Goal: Information Seeking & Learning: Learn about a topic

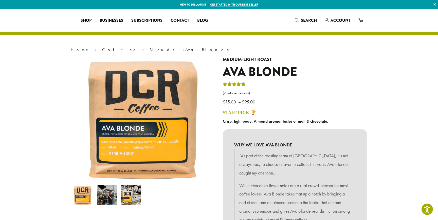
select select "**********"
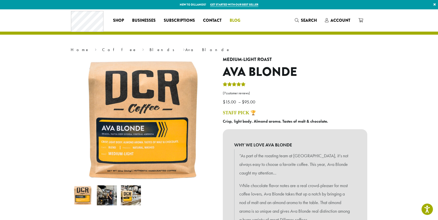
click at [235, 22] on span "Blog" at bounding box center [234, 20] width 11 height 6
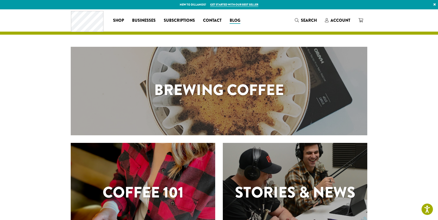
click at [230, 105] on div "Brewing Coffee" at bounding box center [219, 91] width 296 height 89
click at [238, 95] on h1 "Brewing Coffee" at bounding box center [219, 90] width 296 height 23
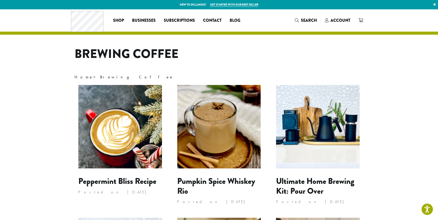
click at [137, 142] on img at bounding box center [120, 127] width 84 height 84
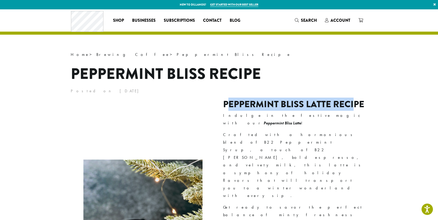
drag, startPoint x: 226, startPoint y: 119, endPoint x: 352, endPoint y: 118, distance: 126.6
click at [352, 110] on h2 "Peppermint Bliss Latte Recipe" at bounding box center [295, 104] width 144 height 11
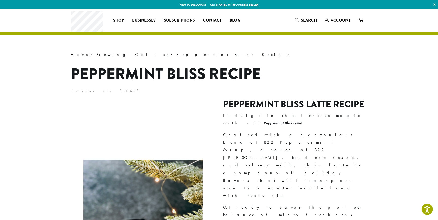
drag, startPoint x: 330, startPoint y: 128, endPoint x: 328, endPoint y: 137, distance: 9.3
click at [330, 127] on p "Indulge in the festive magic with our Peppermint Bliss Latte !" at bounding box center [295, 119] width 144 height 15
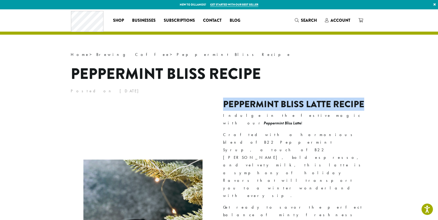
drag, startPoint x: 223, startPoint y: 120, endPoint x: 369, endPoint y: 120, distance: 145.4
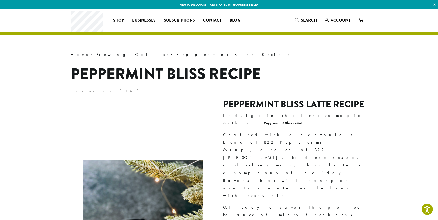
click at [77, 79] on h1 "Peppermint Bliss Recipe" at bounding box center [219, 74] width 296 height 23
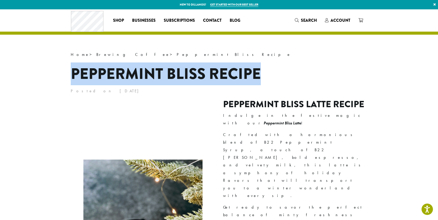
drag, startPoint x: 72, startPoint y: 73, endPoint x: 262, endPoint y: 82, distance: 190.4
click at [262, 82] on h1 "Peppermint Bliss Recipe" at bounding box center [219, 74] width 296 height 23
copy h1 "Peppermint Bliss Recipe"
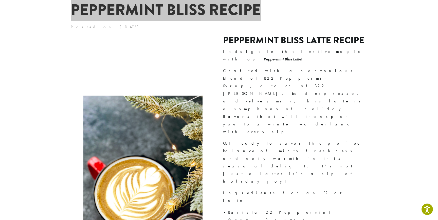
scroll to position [64, 0]
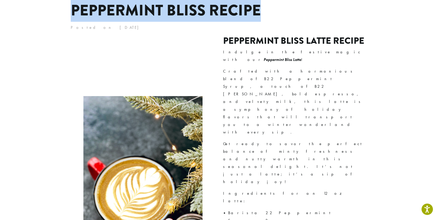
click at [126, 152] on img at bounding box center [142, 185] width 119 height 179
click at [134, 150] on img at bounding box center [142, 185] width 119 height 179
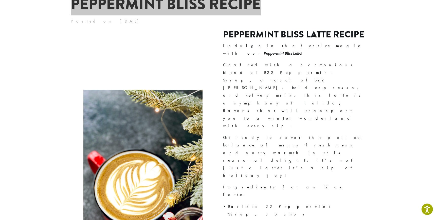
scroll to position [53, 0]
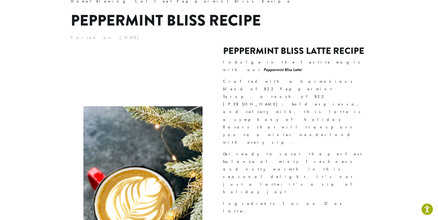
click at [221, 65] on div "Peppermint Bliss Latte Recipe Indulge in the festive magic with our Peppermint …" at bounding box center [219, 196] width 296 height 300
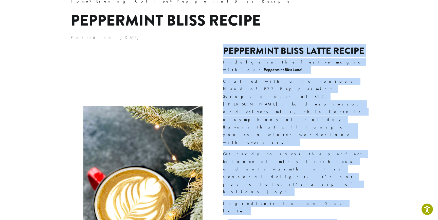
drag, startPoint x: 223, startPoint y: 65, endPoint x: 312, endPoint y: 208, distance: 169.4
click at [312, 208] on div "Peppermint Bliss Latte Recipe Indulge in the festive magic with our Peppermint …" at bounding box center [295, 196] width 144 height 300
copy div "Peppermint Bliss Latte Recipe Indulge in the festive magic with our Peppermint …"
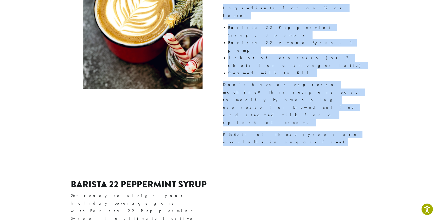
scroll to position [245, 0]
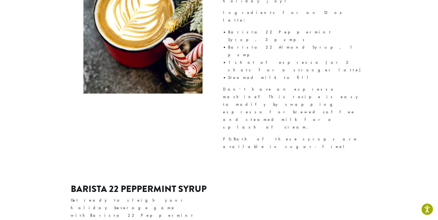
click at [88, 184] on h2 "Barista 22 Peppermint Syrup" at bounding box center [143, 189] width 144 height 11
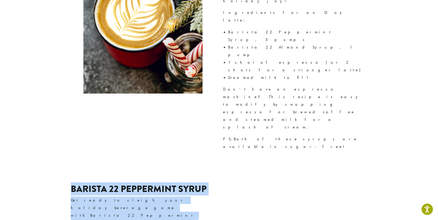
drag, startPoint x: 67, startPoint y: 84, endPoint x: 136, endPoint y: 188, distance: 124.3
click at [136, 188] on div "Home > Brewing Coffee > Peppermint Bliss Recipe Peppermint Bliss Recipe Posted …" at bounding box center [219, 150] width 304 height 689
copy div "Barista 22 Peppermint Syrup Get ready to sleigh your holiday beverage game with…"
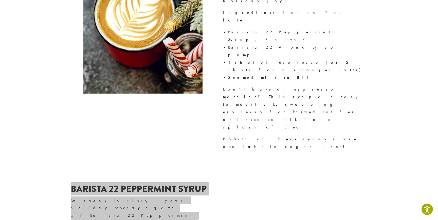
copy div "Barista 22 Peppermint Syrup Get ready to sleigh your holiday beverage game with…"
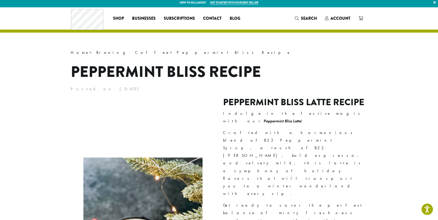
scroll to position [0, 0]
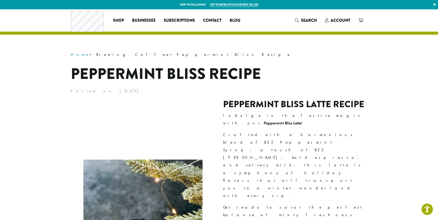
click at [74, 55] on link "Home" at bounding box center [80, 54] width 19 height 5
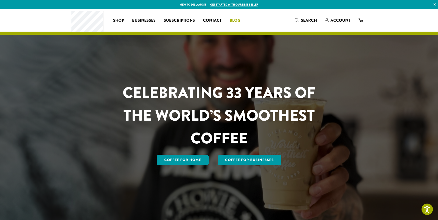
click at [238, 21] on span "Blog" at bounding box center [234, 20] width 11 height 6
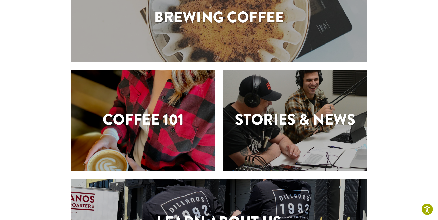
scroll to position [84, 0]
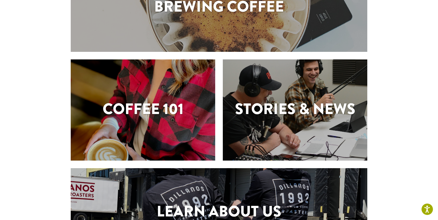
click at [158, 127] on div "Coffee 101" at bounding box center [143, 110] width 144 height 101
click at [155, 114] on h1 "Coffee 101" at bounding box center [143, 109] width 144 height 23
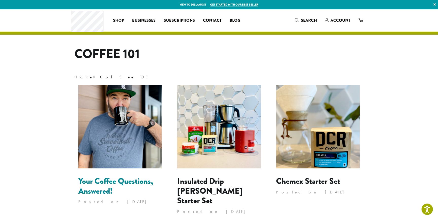
click at [125, 183] on link "Your Coffee Questions, Answered!" at bounding box center [115, 187] width 75 height 22
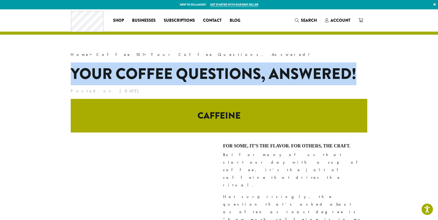
drag, startPoint x: 74, startPoint y: 73, endPoint x: 371, endPoint y: 79, distance: 296.9
copy h1 "Your Coffee Questions, Answered!"
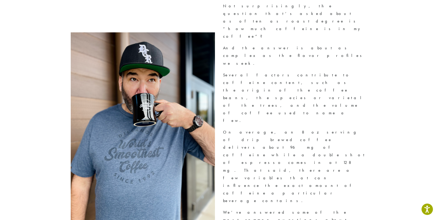
scroll to position [116, 0]
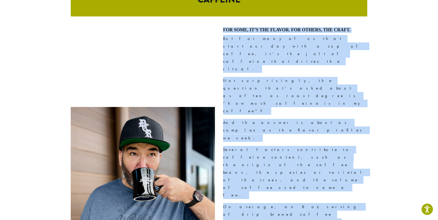
drag, startPoint x: 222, startPoint y: 55, endPoint x: 312, endPoint y: 184, distance: 156.7
click at [311, 184] on div "For some, it’s the flavor. For others, the craft. But for many of us that start…" at bounding box center [219, 203] width 296 height 352
copy div "For some, it’s the flavor. For others, the craft. But for many of us that start…"
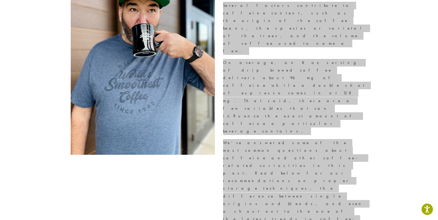
scroll to position [292, 0]
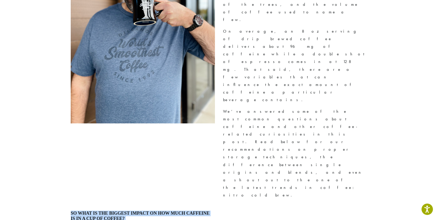
drag, startPoint x: 71, startPoint y: 61, endPoint x: 167, endPoint y: 147, distance: 128.8
copy div "So what is the biggest impact on how much caffeine is in a cup of coffee? By fa…"
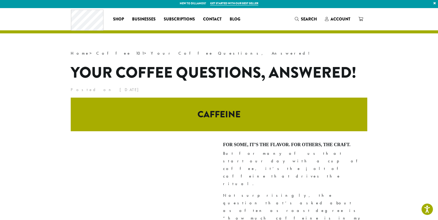
scroll to position [0, 0]
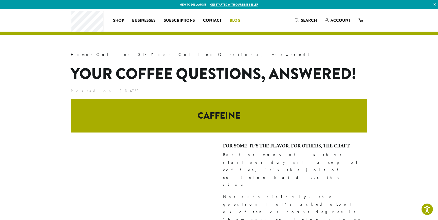
click at [234, 22] on span "Blog" at bounding box center [234, 20] width 11 height 6
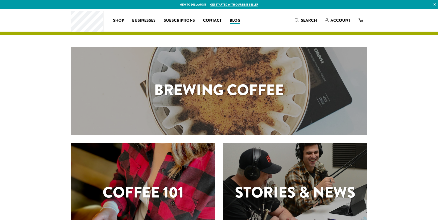
scroll to position [89, 0]
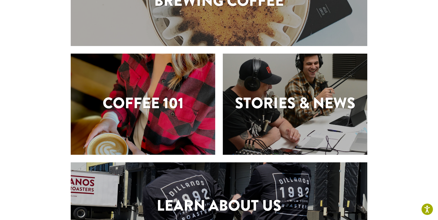
click at [294, 107] on h1 "Stories & News" at bounding box center [295, 103] width 144 height 23
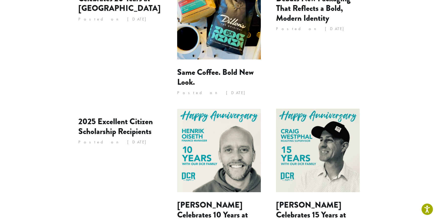
scroll to position [110, 0]
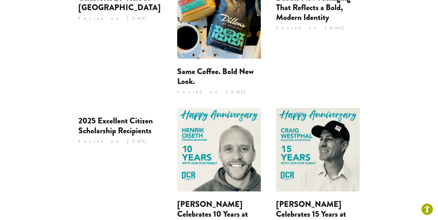
click at [224, 142] on img at bounding box center [219, 150] width 84 height 84
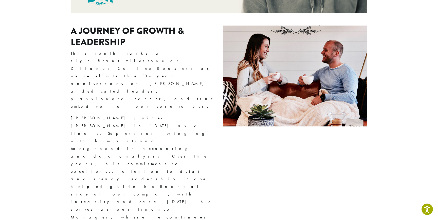
scroll to position [267, 0]
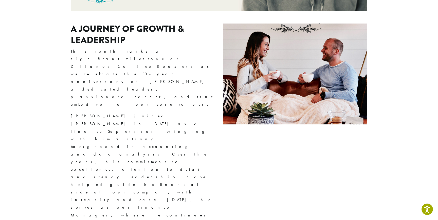
click at [115, 56] on p "This month marks a significant milestone at Dillanos Coffee Roasters as we cele…" at bounding box center [143, 78] width 144 height 61
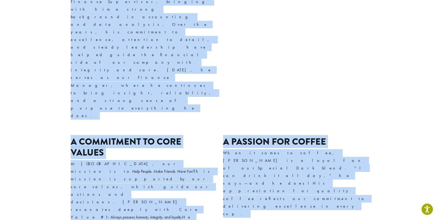
scroll to position [401, 0]
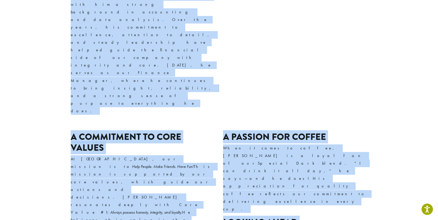
drag, startPoint x: 70, startPoint y: 22, endPoint x: 325, endPoint y: 181, distance: 301.0
click at [325, 181] on div "Home > Stories & News > [PERSON_NAME] Celebrates 10 Years at Dillanos [PERSON_N…" at bounding box center [219, 49] width 438 height 883
copy section "L Ipsumdo si Ametco & Adipiscing Elit seddo eiusm t incididuntu laboreetd ma Al…"
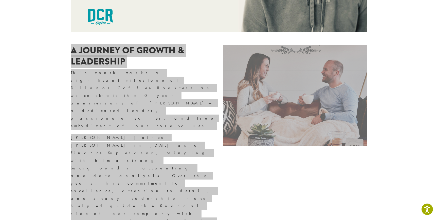
scroll to position [238, 0]
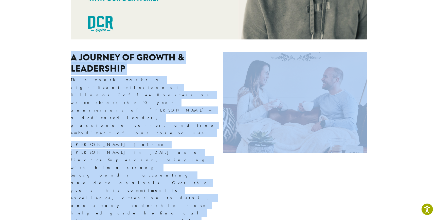
click at [295, 90] on img at bounding box center [295, 102] width 144 height 101
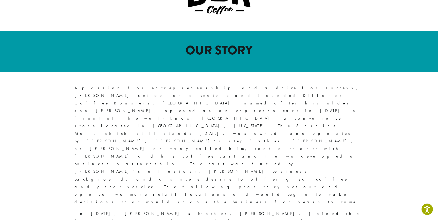
scroll to position [213, 0]
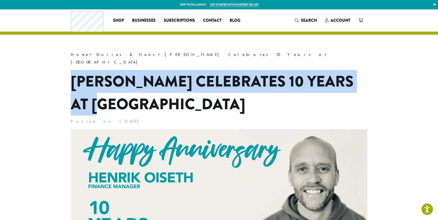
drag, startPoint x: 72, startPoint y: 74, endPoint x: 147, endPoint y: 101, distance: 79.4
click at [147, 101] on h1 "[PERSON_NAME] Celebrates 10 Years at [GEOGRAPHIC_DATA]" at bounding box center [219, 93] width 296 height 46
copy h1 "[PERSON_NAME] Celebrates 10 Years at [GEOGRAPHIC_DATA]"
click at [181, 99] on h1 "[PERSON_NAME] Celebrates 10 Years at [GEOGRAPHIC_DATA]" at bounding box center [219, 93] width 296 height 46
